Goal: Check status: Check status

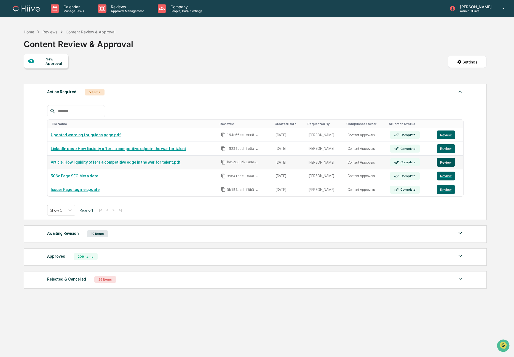
click at [446, 162] on button "Review" at bounding box center [446, 162] width 18 height 9
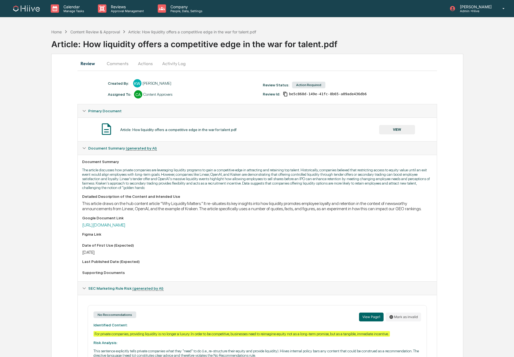
click at [405, 126] on button "VIEW" at bounding box center [397, 129] width 36 height 9
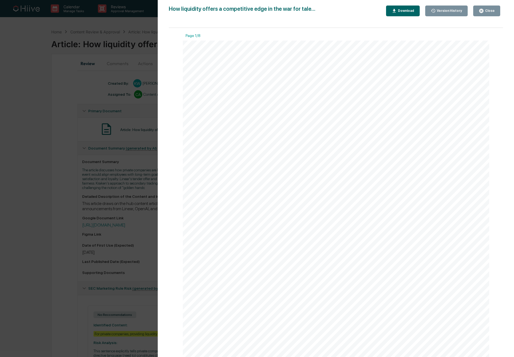
click at [95, 219] on div "Version History [DATE] 06:15 PM [PERSON_NAME] [DATE] 06:12 PM [PERSON_NAME] How…" at bounding box center [257, 178] width 514 height 357
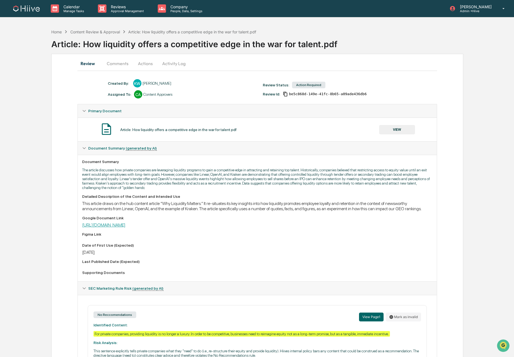
click at [115, 228] on link "[URL][DOMAIN_NAME]" at bounding box center [103, 224] width 43 height 5
